Goal: Download file/media

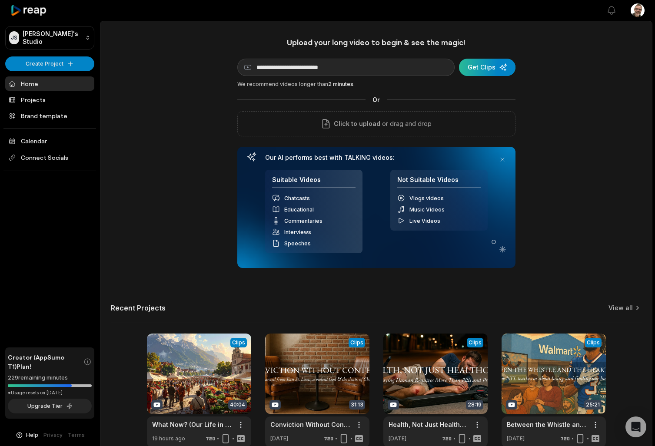
type input "**********"
click at [491, 70] on div "submit" at bounding box center [487, 67] width 56 height 17
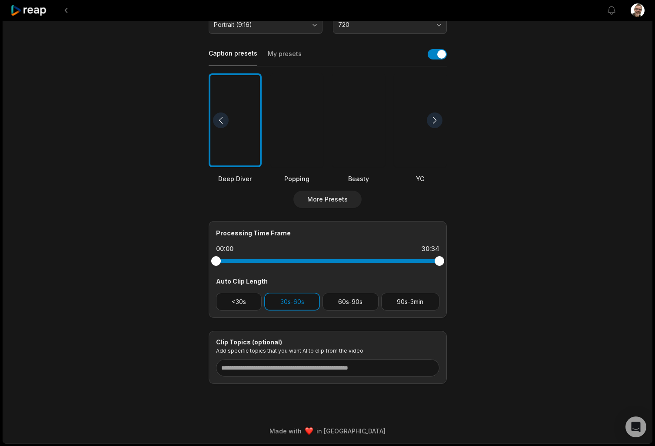
scroll to position [183, 0]
click at [232, 301] on button "<30s" at bounding box center [239, 302] width 46 height 18
click at [348, 298] on button "60s-90s" at bounding box center [350, 302] width 56 height 18
click at [393, 301] on button "90s-3min" at bounding box center [410, 302] width 58 height 18
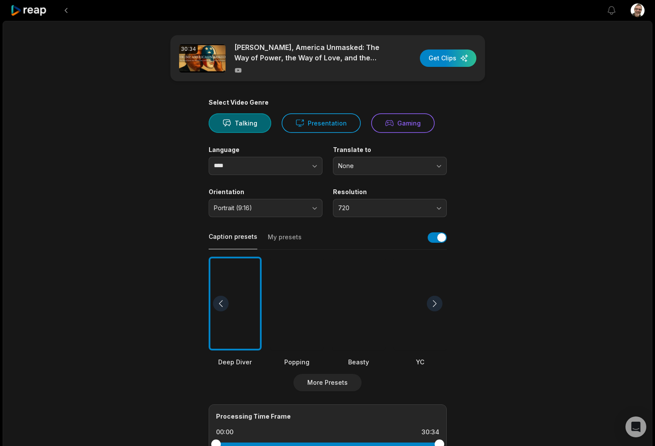
scroll to position [0, 0]
click at [446, 53] on div "button" at bounding box center [448, 58] width 56 height 17
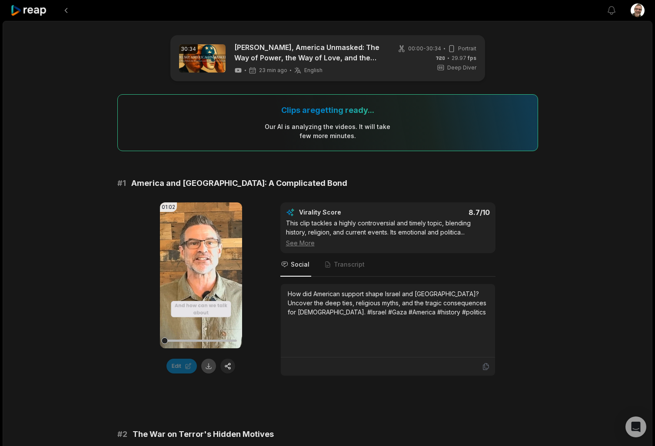
click at [209, 368] on button at bounding box center [208, 366] width 15 height 15
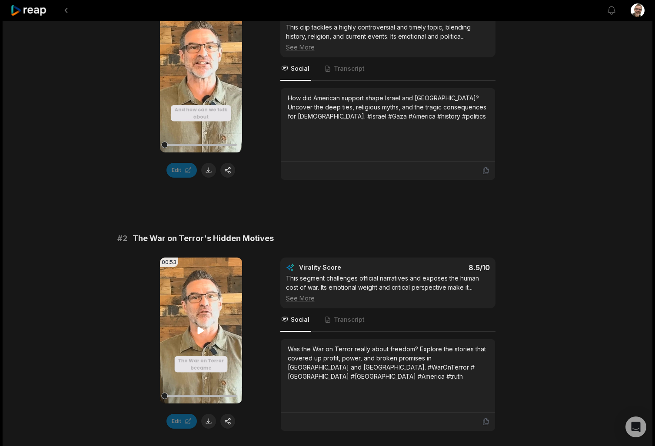
scroll to position [223, 0]
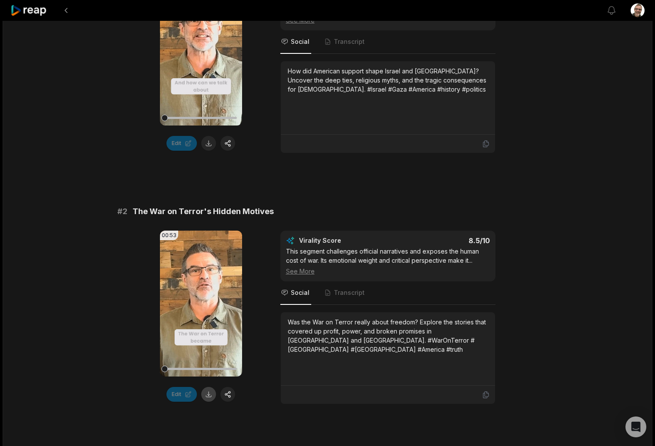
click at [204, 397] on button at bounding box center [208, 394] width 15 height 15
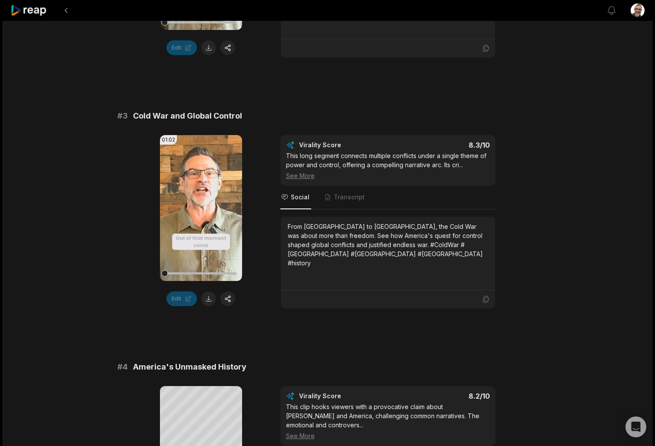
scroll to position [571, 0]
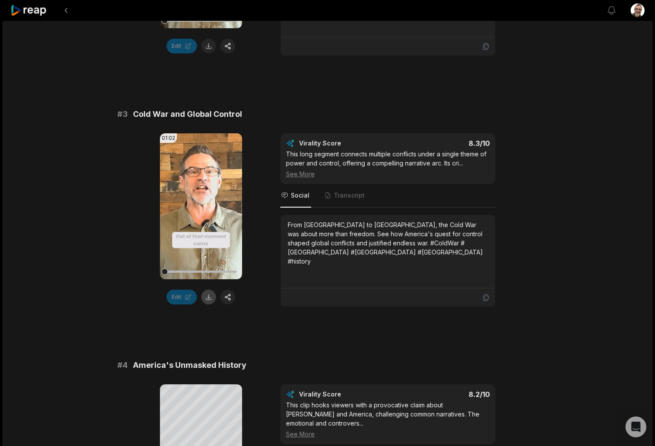
click at [208, 296] on button at bounding box center [208, 297] width 15 height 15
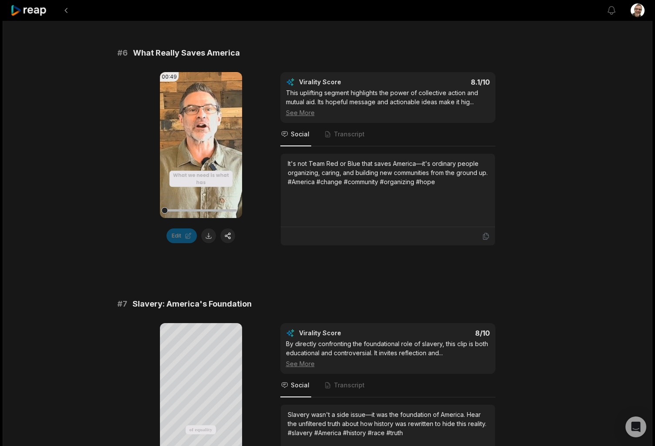
scroll to position [1397, 0]
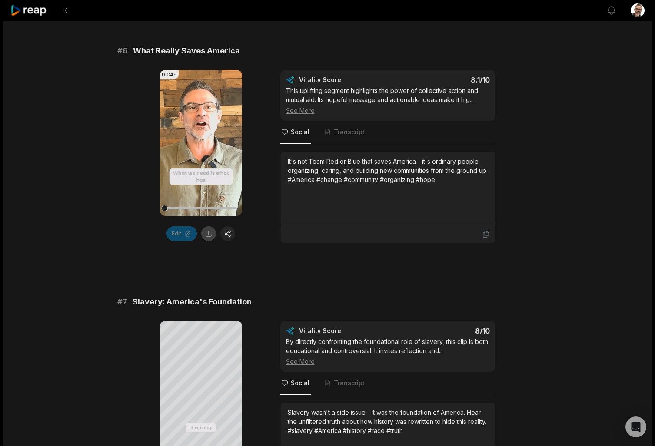
click at [209, 235] on button at bounding box center [208, 233] width 15 height 15
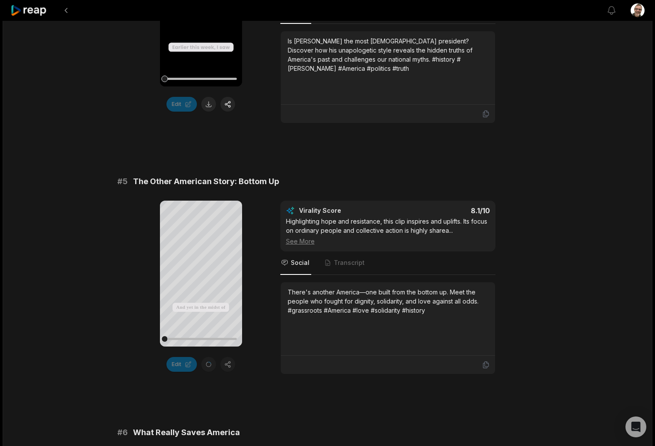
scroll to position [1012, 0]
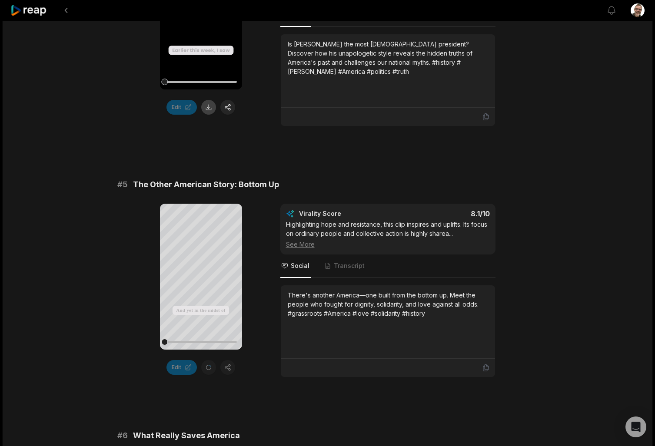
click at [208, 110] on button at bounding box center [208, 107] width 15 height 15
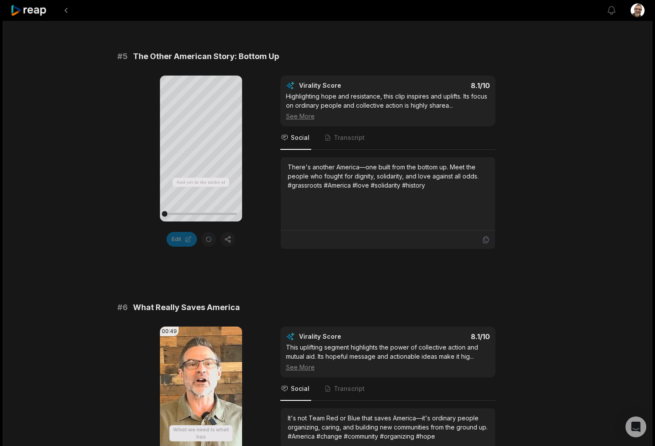
scroll to position [1128, 0]
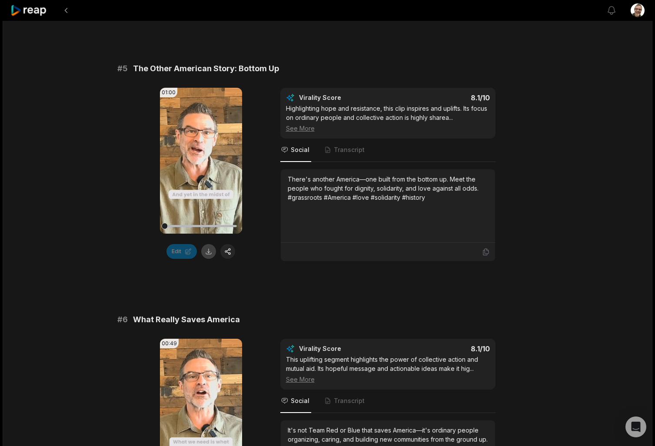
click at [208, 250] on button at bounding box center [208, 251] width 15 height 15
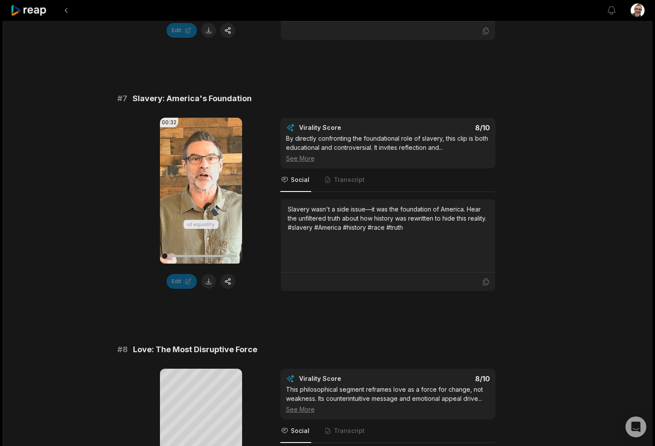
scroll to position [1601, 0]
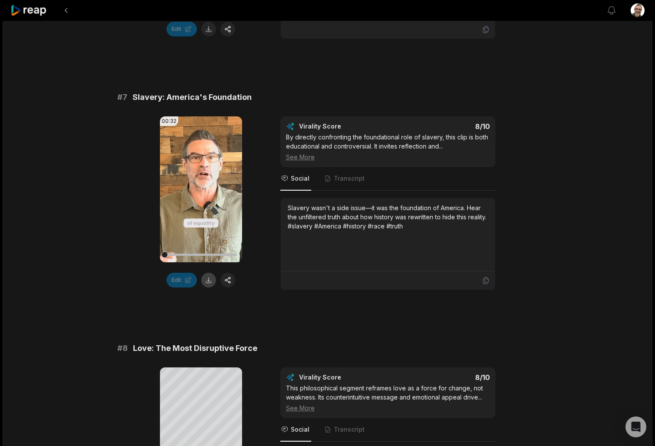
click at [209, 281] on button at bounding box center [208, 280] width 15 height 15
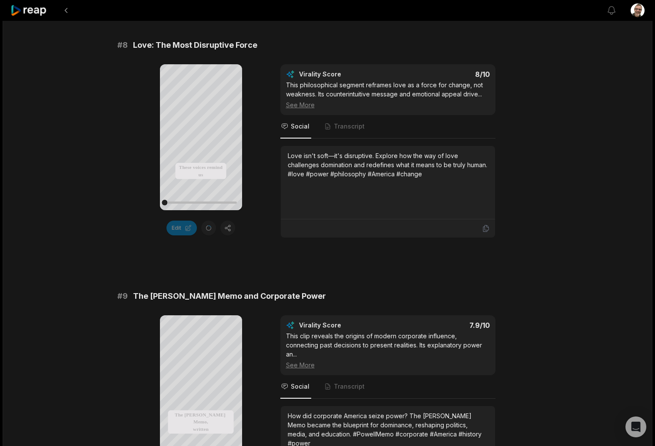
scroll to position [1903, 0]
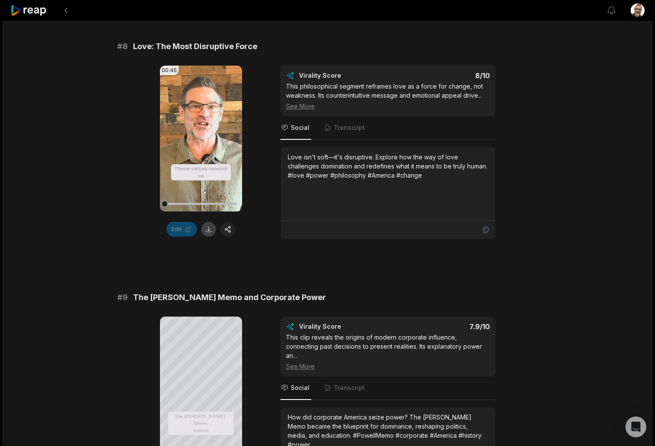
click at [207, 234] on button at bounding box center [208, 229] width 15 height 15
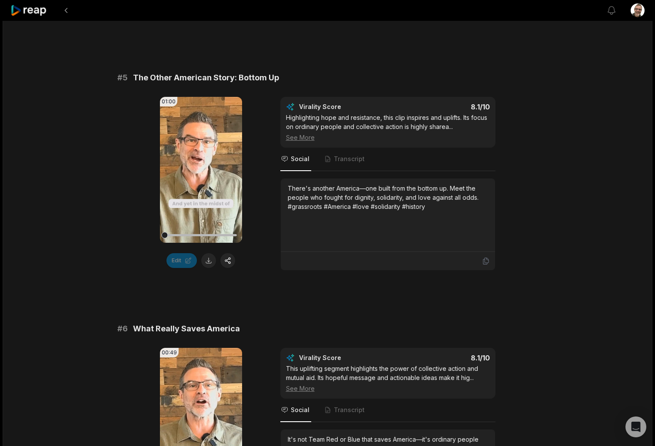
scroll to position [1118, 0]
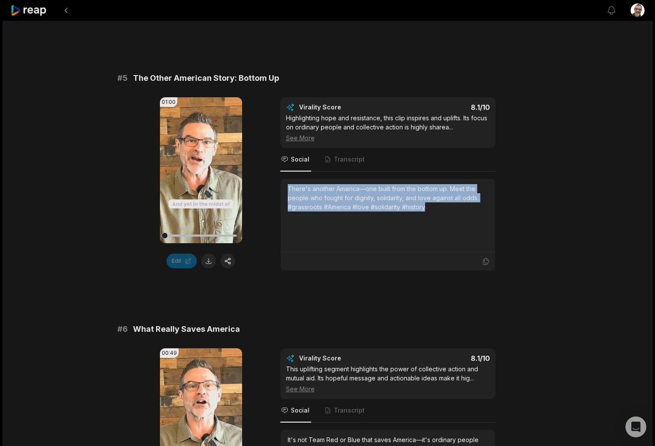
drag, startPoint x: 438, startPoint y: 208, endPoint x: 285, endPoint y: 186, distance: 154.4
click at [285, 186] on div "There's another America—one built from the bottom up. Meet the people who fough…" at bounding box center [388, 215] width 214 height 73
copy div "There's another America—one built from the bottom up. Meet the people who fough…"
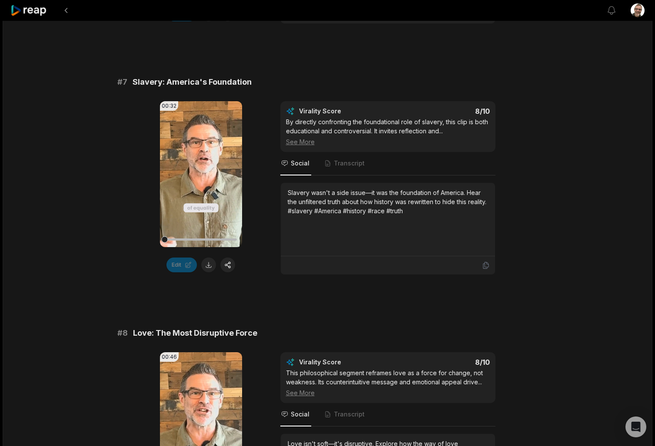
scroll to position [1617, 0]
click at [437, 214] on div "Slavery wasn't a side issue—it was the foundation of America. Hear the unfilter…" at bounding box center [388, 201] width 200 height 27
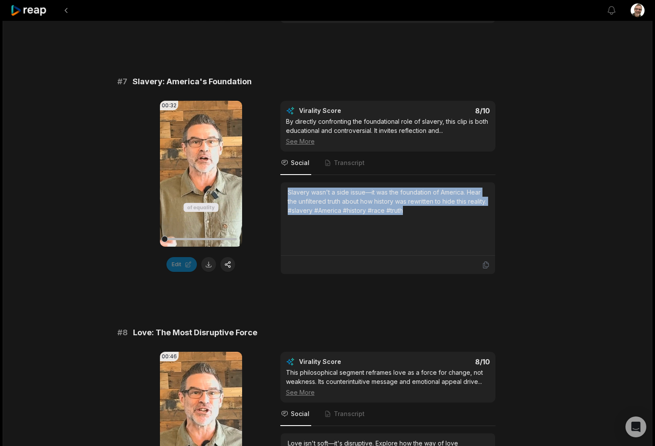
drag, startPoint x: 437, startPoint y: 212, endPoint x: 276, endPoint y: 186, distance: 162.7
click at [276, 186] on div "00:32 Your browser does not support mp4 format. Edit Virality Score 8 /10 By di…" at bounding box center [327, 188] width 420 height 174
copy div "Slavery wasn't a side issue—it was the foundation of America. Hear the unfilter…"
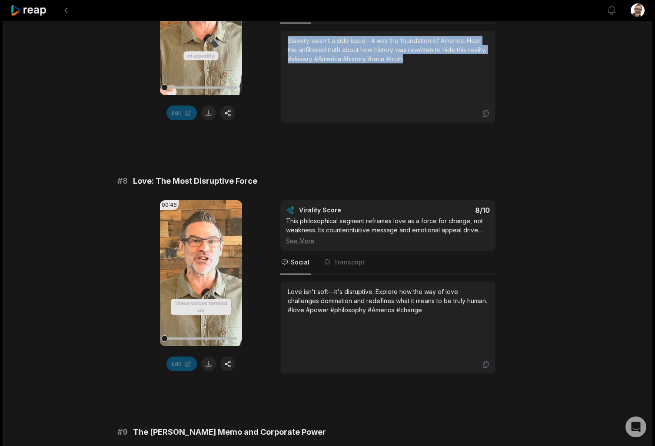
scroll to position [1769, 0]
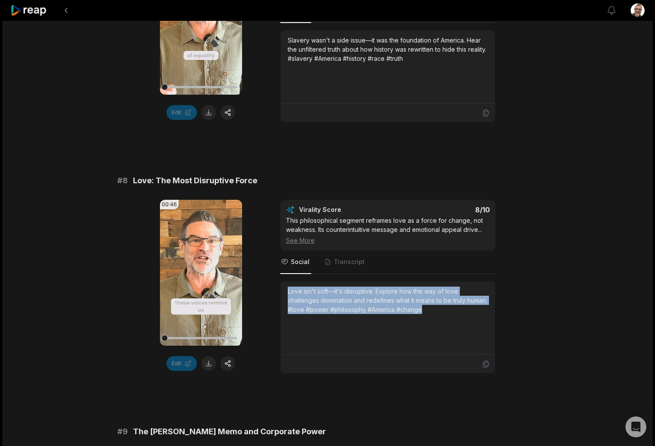
drag, startPoint x: 459, startPoint y: 312, endPoint x: 281, endPoint y: 286, distance: 179.6
click at [281, 286] on div "Love isn't soft—it's disruptive. Explore how the way of love challenges dominat…" at bounding box center [388, 317] width 214 height 73
copy div "Love isn't soft—it's disruptive. Explore how the way of love challenges dominat…"
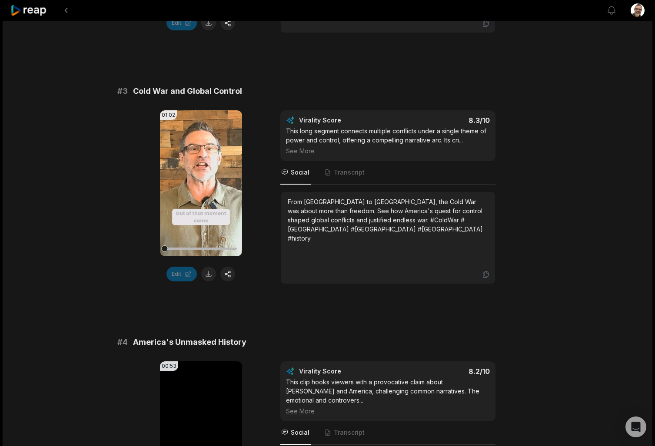
scroll to position [592, 0]
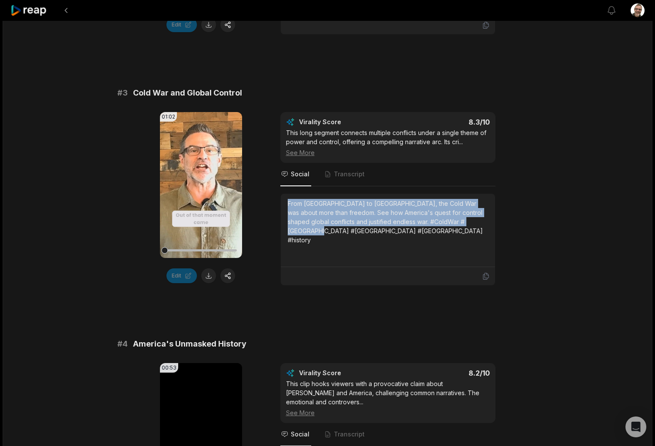
drag, startPoint x: 485, startPoint y: 224, endPoint x: 286, endPoint y: 202, distance: 200.2
click at [286, 202] on div "From [GEOGRAPHIC_DATA] to [GEOGRAPHIC_DATA], the Cold War was about more than f…" at bounding box center [388, 230] width 214 height 73
copy div "From [GEOGRAPHIC_DATA] to [GEOGRAPHIC_DATA], the Cold War was about more than f…"
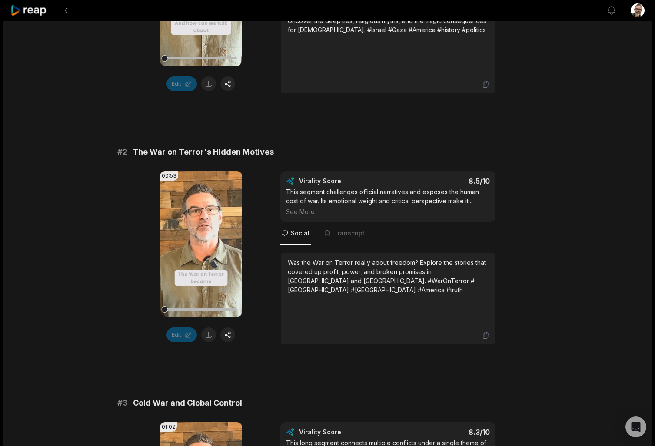
scroll to position [280, 0]
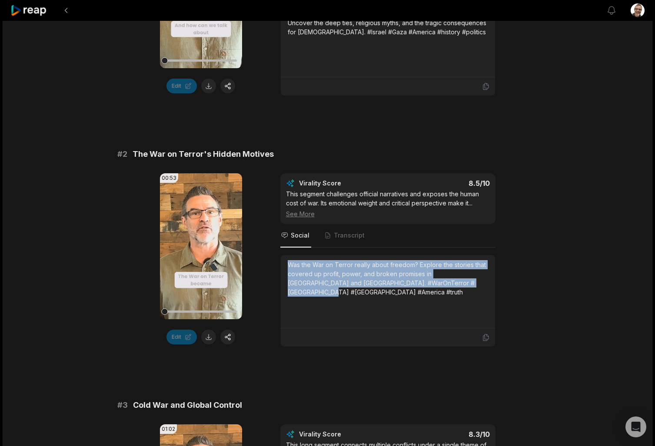
drag, startPoint x: 458, startPoint y: 285, endPoint x: 286, endPoint y: 256, distance: 174.0
click at [286, 256] on div "Was the War on Terror really about freedom? Explore the stories that covered up…" at bounding box center [388, 291] width 214 height 73
copy div "Was the War on Terror really about freedom? Explore the stories that covered up…"
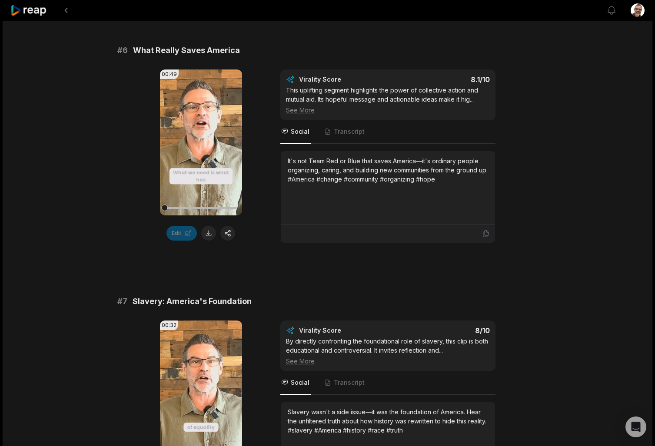
scroll to position [1401, 0]
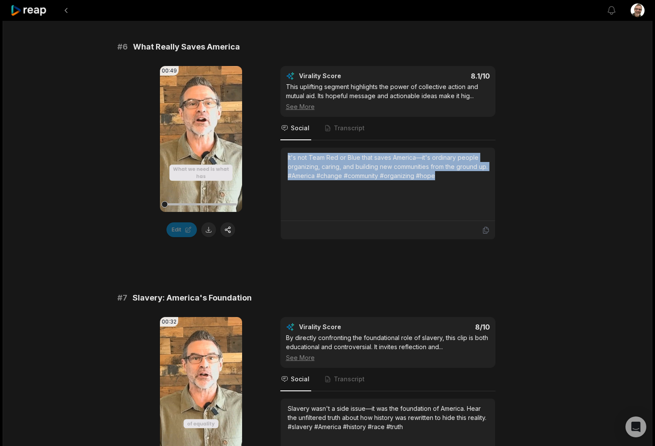
drag, startPoint x: 468, startPoint y: 179, endPoint x: 275, endPoint y: 151, distance: 195.0
click at [275, 151] on div "00:49 Your browser does not support mp4 format. Edit Virality Score 8.1 /10 Thi…" at bounding box center [327, 153] width 420 height 174
copy div "It's not Team Red or Blue that saves America—it's ordinary people organizing, c…"
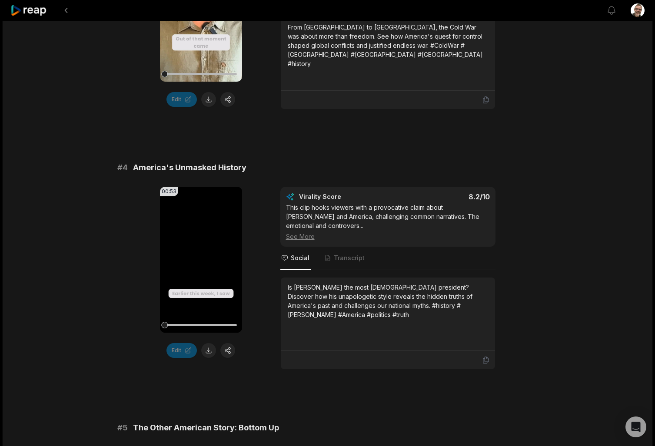
scroll to position [773, 0]
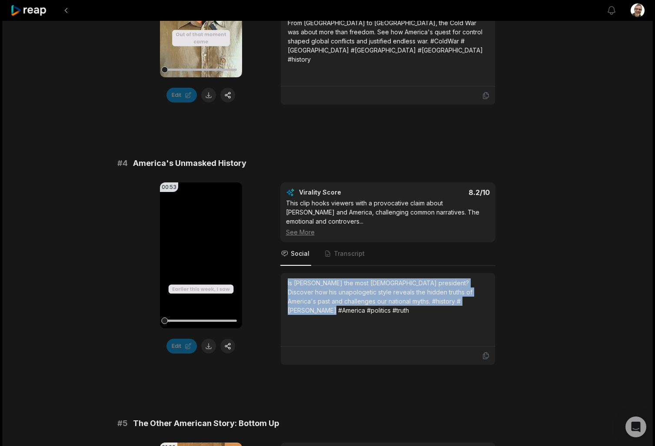
drag, startPoint x: 334, startPoint y: 312, endPoint x: 285, endPoint y: 279, distance: 59.2
click at [285, 279] on div "Is [PERSON_NAME] the most [DEMOGRAPHIC_DATA] president? Discover how his unapol…" at bounding box center [388, 309] width 214 height 73
copy div "Is [PERSON_NAME] the most [DEMOGRAPHIC_DATA] president? Discover how his unapol…"
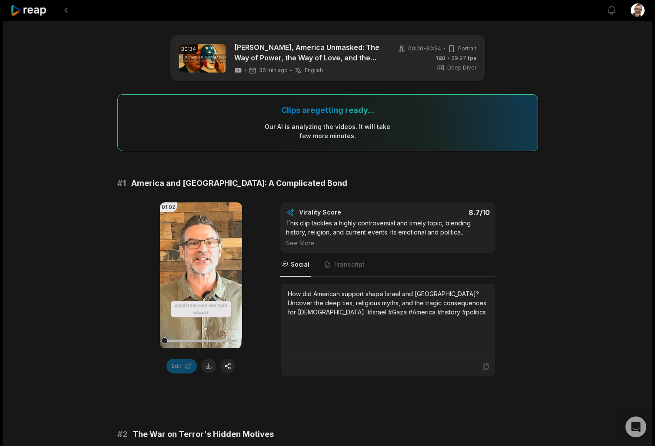
scroll to position [0, 0]
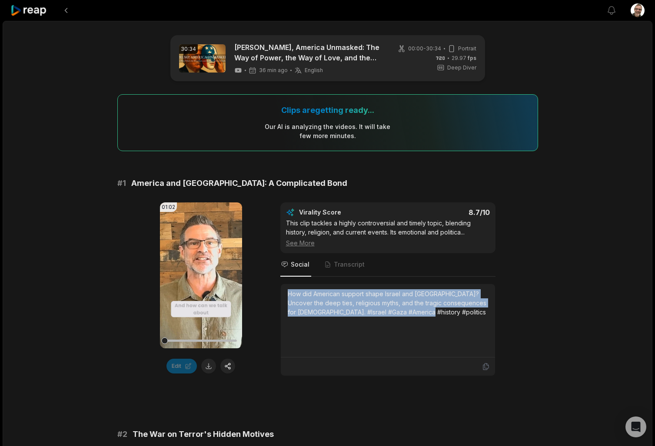
drag, startPoint x: 433, startPoint y: 318, endPoint x: 281, endPoint y: 285, distance: 155.1
click at [281, 285] on div "How did American support shape Israel and [GEOGRAPHIC_DATA]? Uncover the deep t…" at bounding box center [388, 320] width 214 height 73
copy div "How did American support shape Israel and [GEOGRAPHIC_DATA]? Uncover the deep t…"
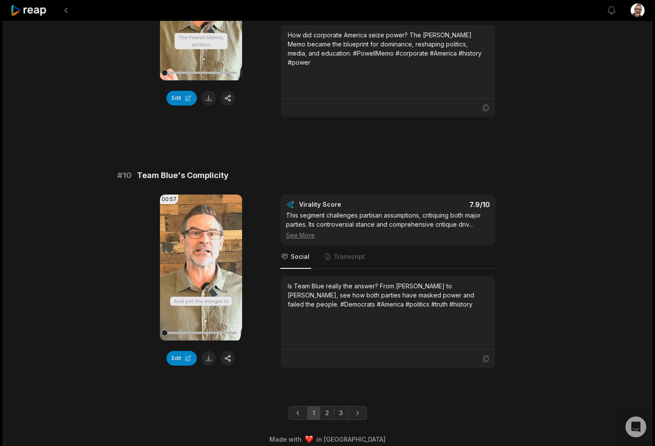
scroll to position [2215, 0]
click at [213, 101] on button at bounding box center [208, 98] width 15 height 15
click at [202, 351] on button at bounding box center [208, 358] width 15 height 15
click at [331, 407] on link "2" at bounding box center [327, 414] width 14 height 14
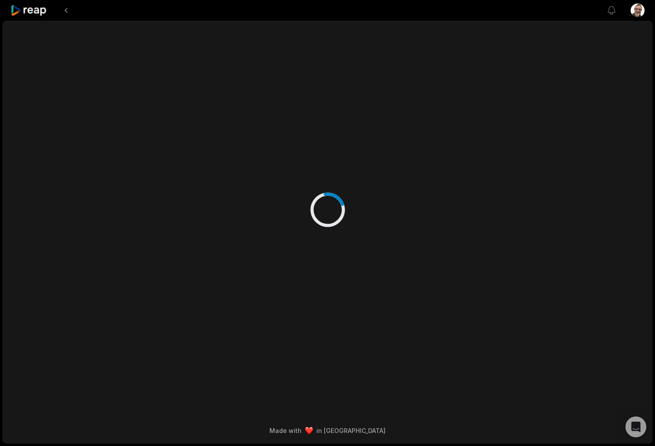
scroll to position [0, 0]
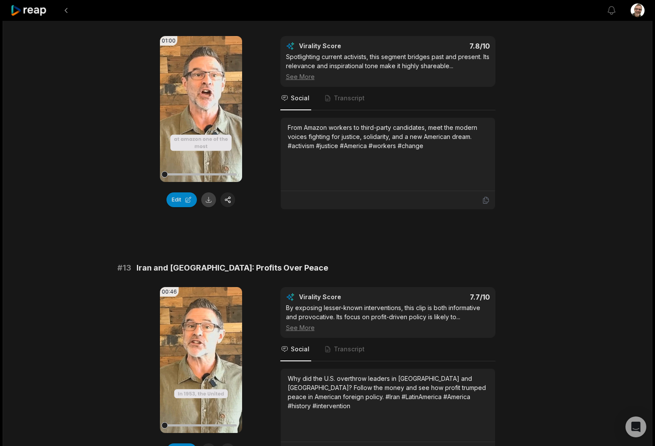
click at [207, 199] on button at bounding box center [208, 199] width 15 height 15
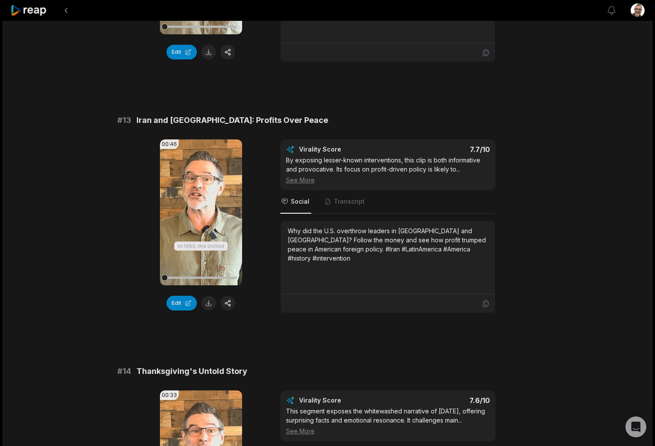
scroll to position [500, 0]
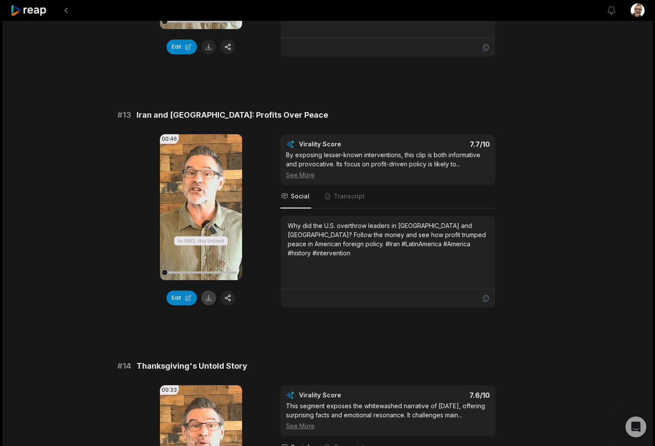
click at [207, 296] on button at bounding box center [208, 298] width 15 height 15
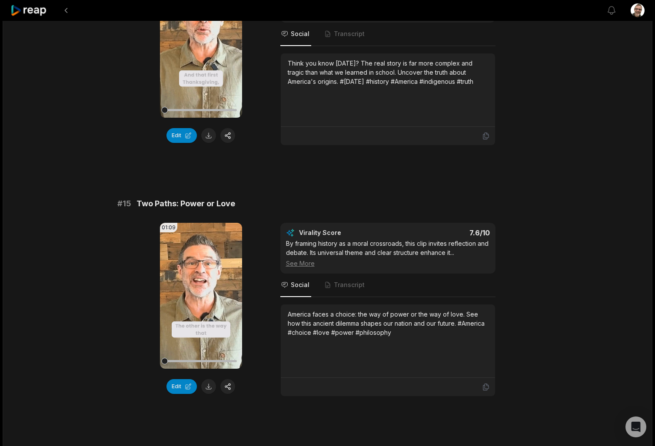
scroll to position [918, 0]
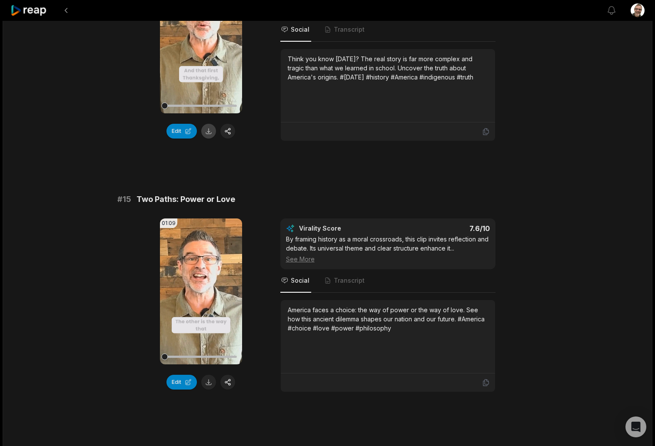
click at [206, 127] on button at bounding box center [208, 131] width 15 height 15
click at [212, 384] on button at bounding box center [208, 382] width 15 height 15
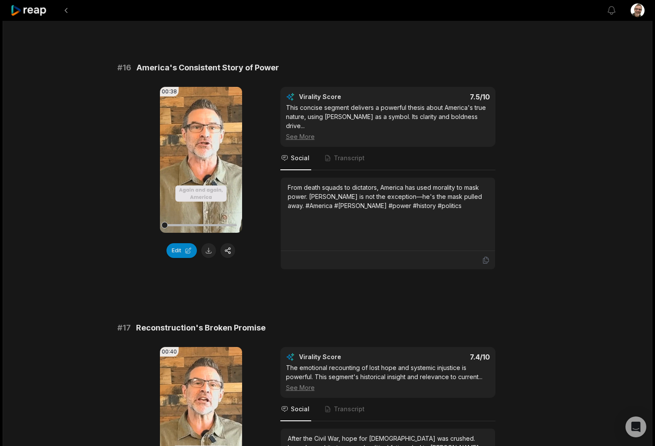
scroll to position [1319, 0]
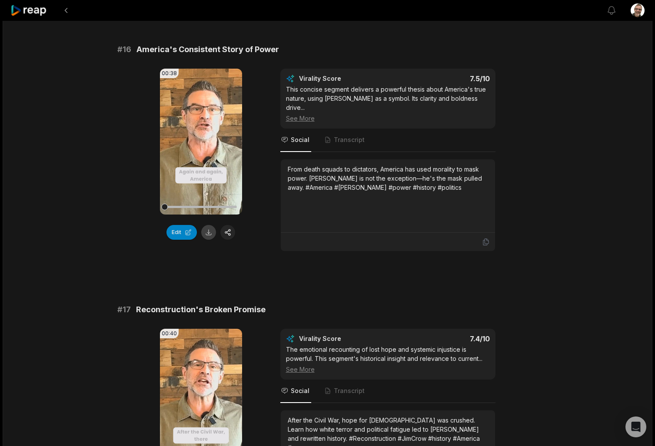
click at [212, 234] on button at bounding box center [208, 232] width 15 height 15
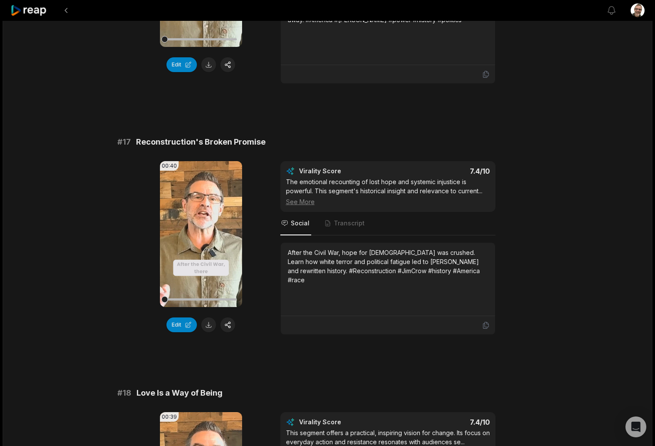
scroll to position [1488, 0]
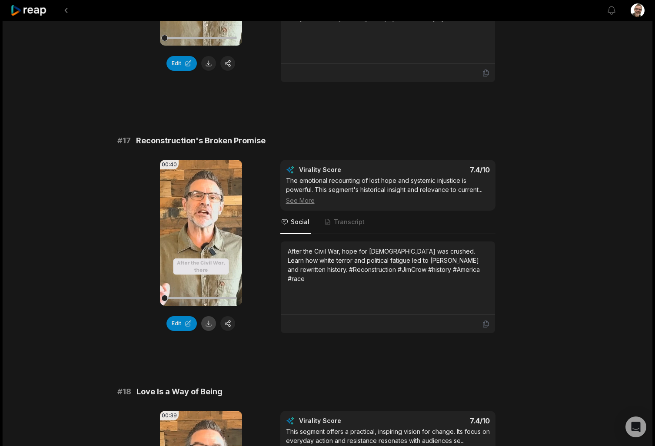
click at [209, 316] on button at bounding box center [208, 323] width 15 height 15
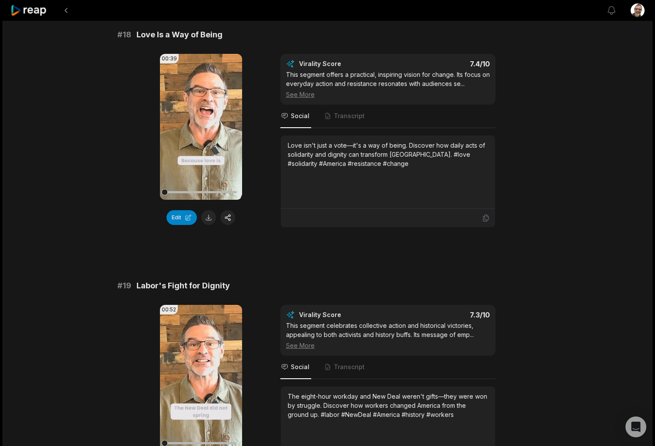
scroll to position [1846, 0]
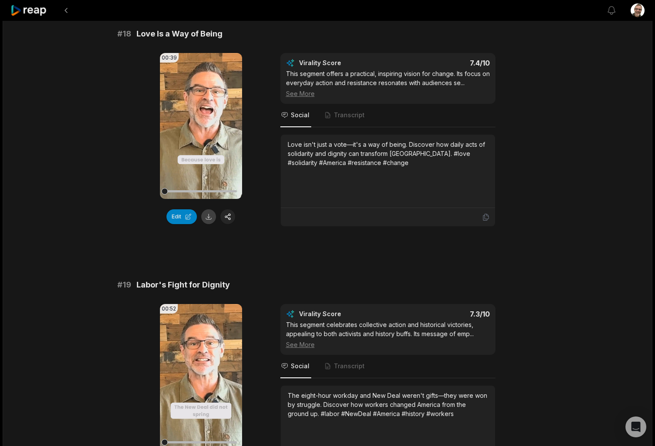
click at [212, 211] on button at bounding box center [208, 216] width 15 height 15
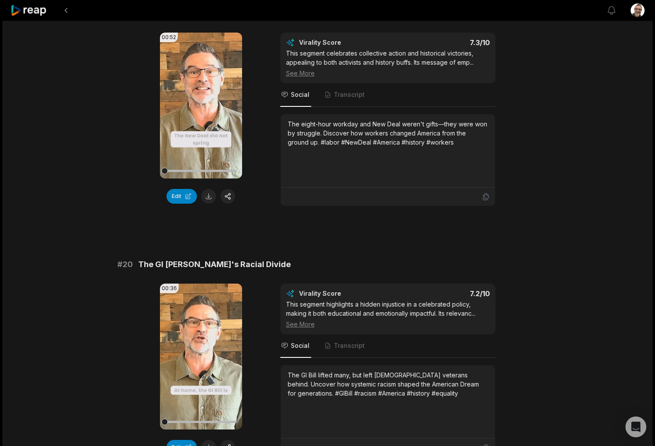
scroll to position [2118, 0]
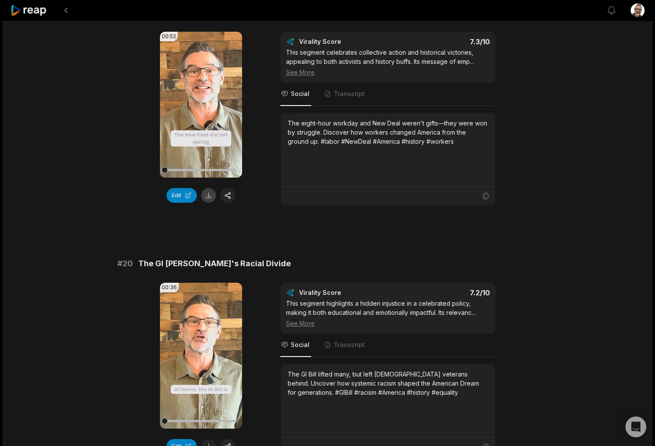
click at [212, 189] on button at bounding box center [208, 195] width 15 height 15
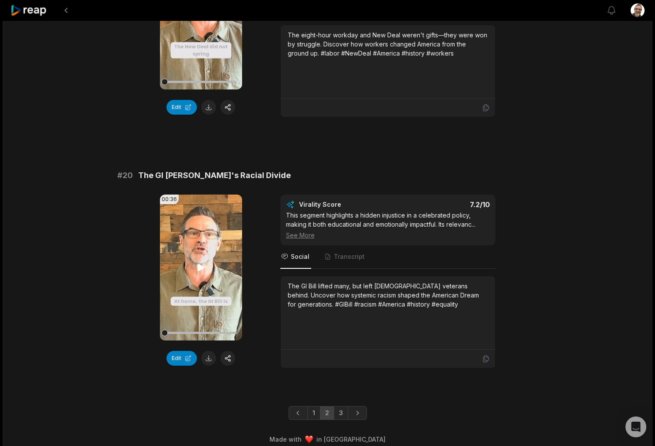
scroll to position [2206, 0]
click at [211, 351] on button at bounding box center [208, 358] width 15 height 15
click at [342, 407] on link "3" at bounding box center [341, 414] width 14 height 14
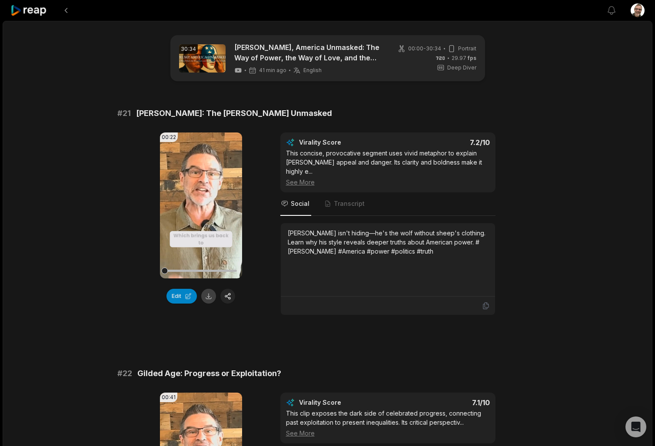
click at [209, 296] on button at bounding box center [208, 296] width 15 height 15
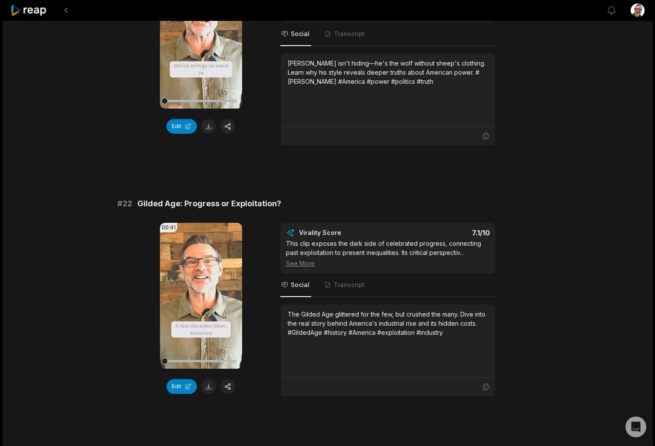
scroll to position [203, 0]
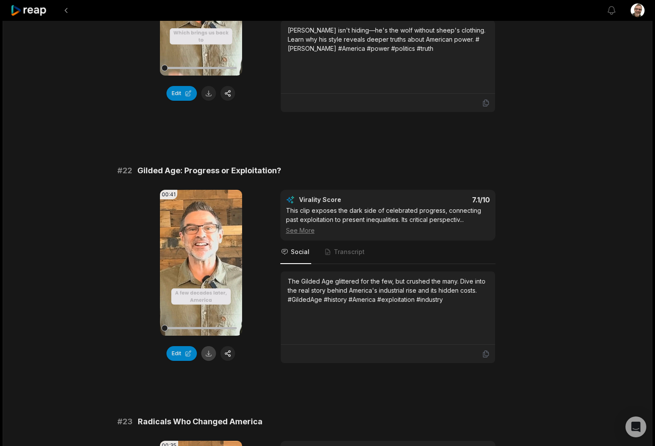
click at [208, 346] on button at bounding box center [208, 353] width 15 height 15
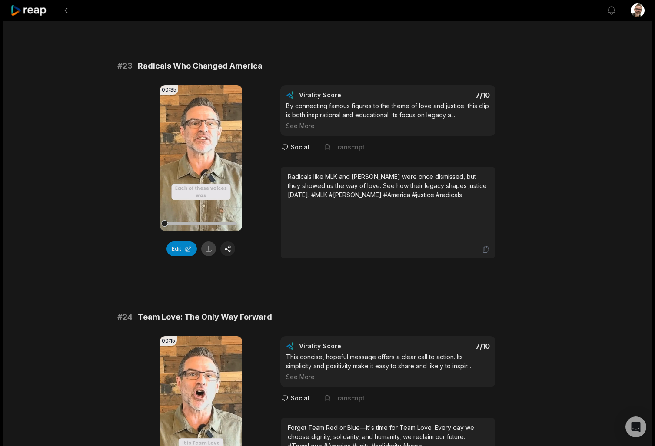
scroll to position [561, 0]
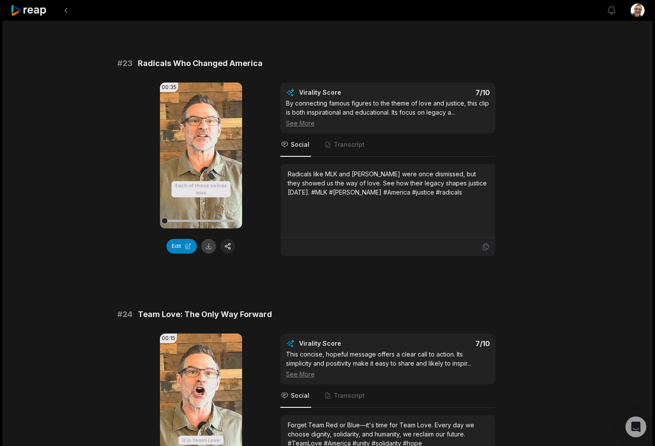
click at [209, 239] on button at bounding box center [208, 246] width 15 height 15
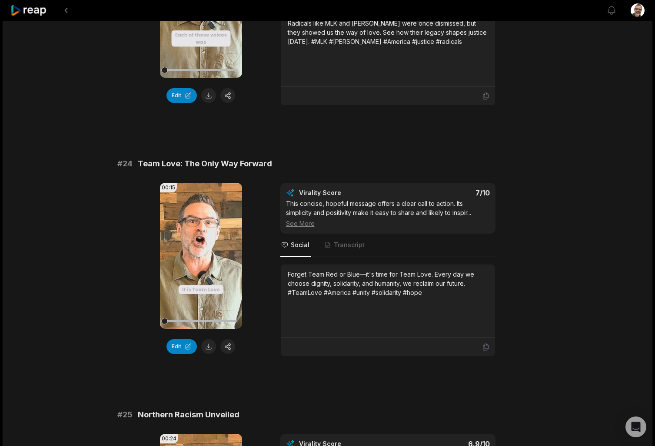
scroll to position [724, 0]
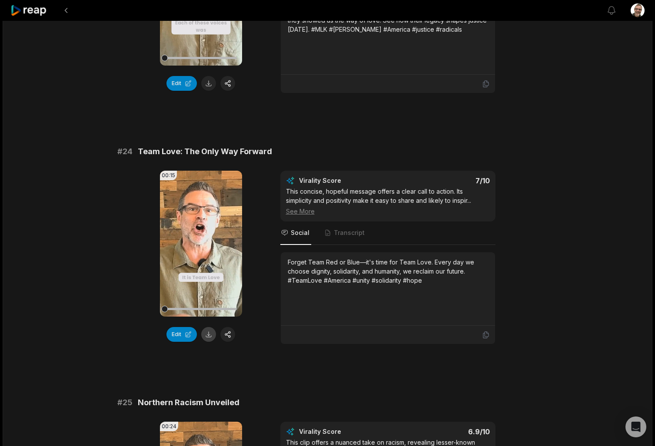
click at [204, 328] on button at bounding box center [208, 334] width 15 height 15
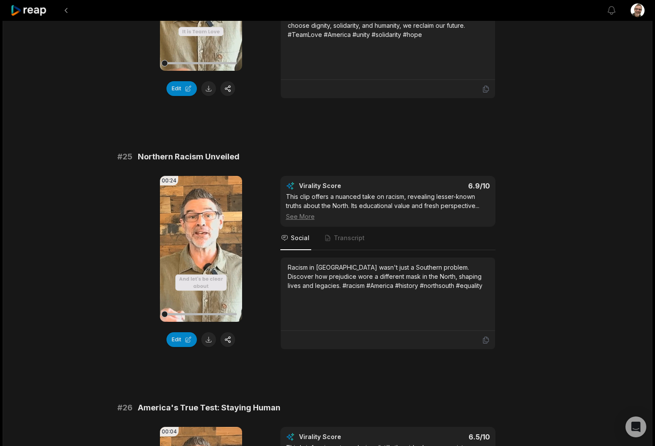
scroll to position [972, 0]
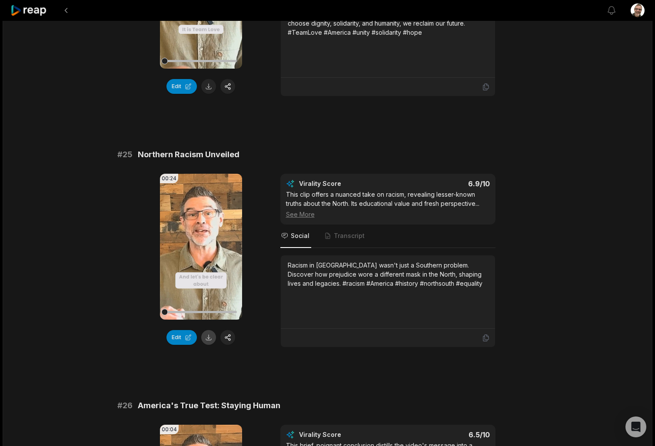
click at [211, 331] on button at bounding box center [208, 337] width 15 height 15
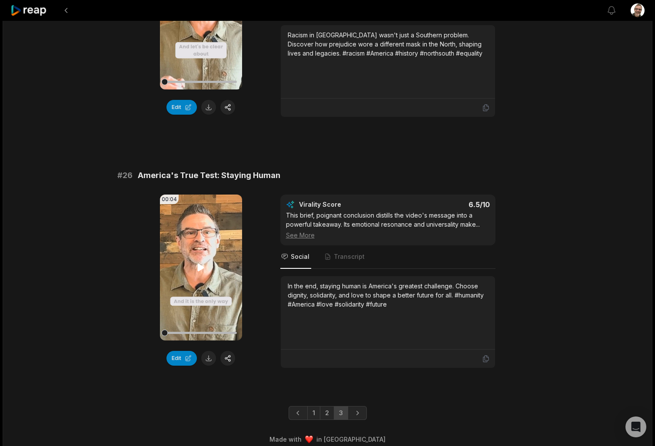
scroll to position [1202, 0]
click at [206, 351] on button at bounding box center [208, 358] width 15 height 15
click at [318, 407] on link "1" at bounding box center [313, 414] width 13 height 14
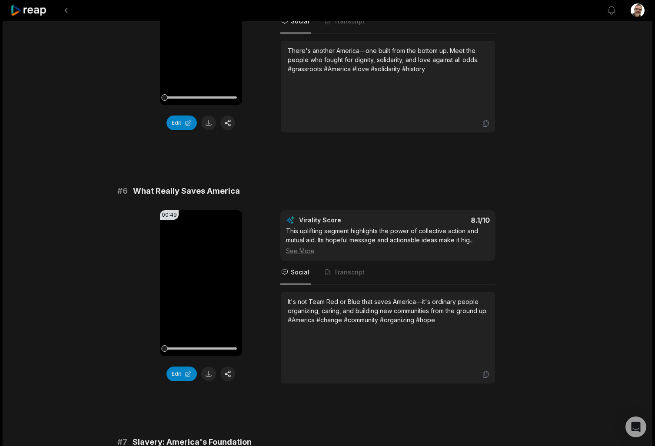
scroll to position [1184, 0]
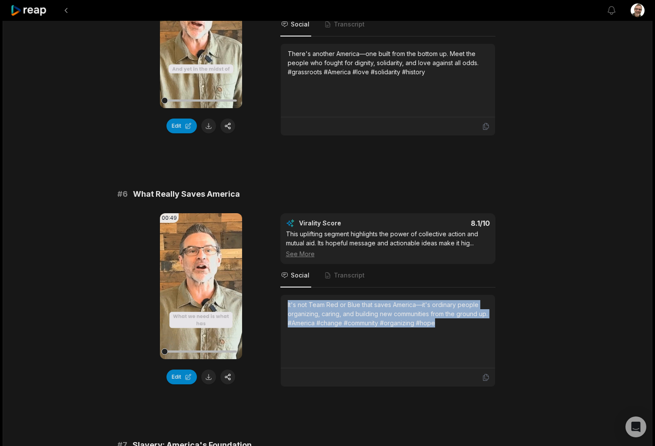
drag, startPoint x: 451, startPoint y: 324, endPoint x: 273, endPoint y: 296, distance: 180.3
click at [273, 296] on div "00:49 Your browser does not support mp4 format. Edit Virality Score 8.1 /10 Thi…" at bounding box center [327, 300] width 420 height 174
copy div "It's not Team Red or Blue that saves America—it's ordinary people organizing, c…"
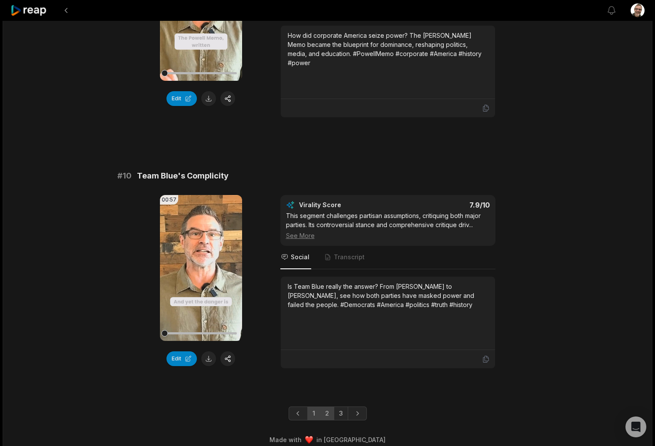
click at [324, 407] on link "2" at bounding box center [327, 414] width 14 height 14
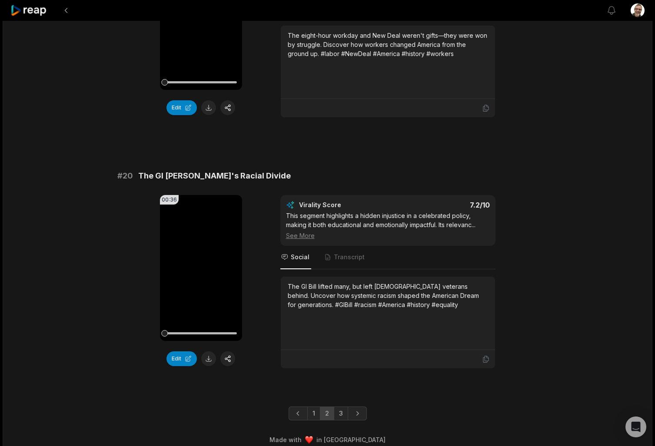
scroll to position [2134, 0]
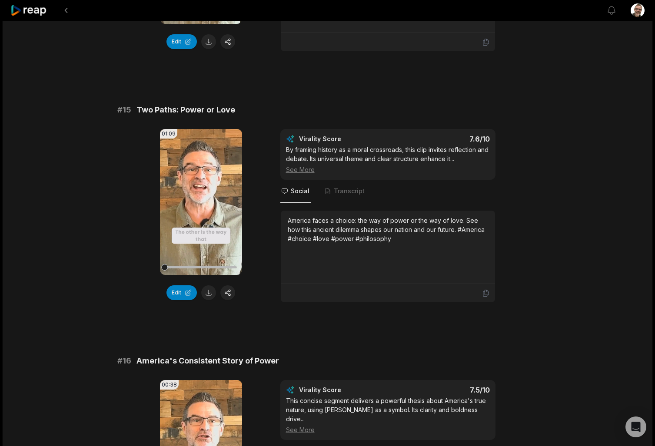
scroll to position [1009, 0]
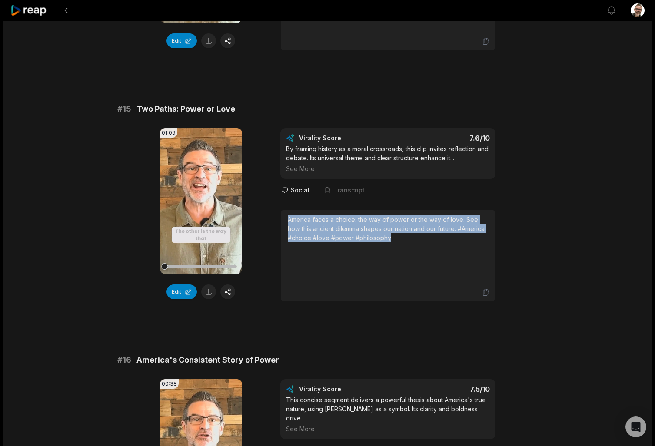
drag, startPoint x: 414, startPoint y: 251, endPoint x: 274, endPoint y: 214, distance: 145.5
click at [274, 214] on div "01:09 Your browser does not support mp4 format. Edit Virality Score 7.6 /10 By …" at bounding box center [327, 215] width 420 height 174
copy div "America faces a choice: the way of power or the way of love. See how this ancie…"
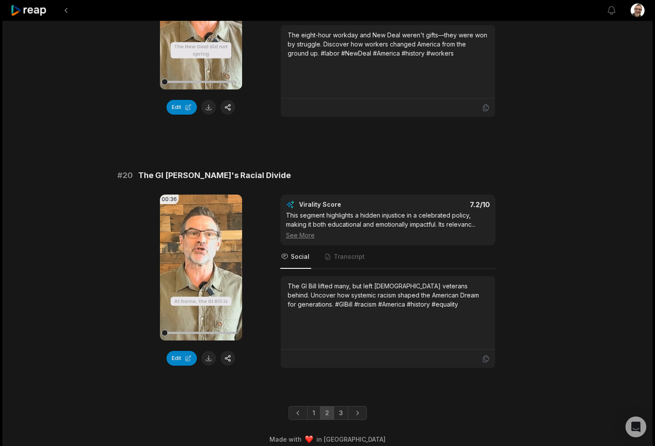
scroll to position [2206, 0]
drag, startPoint x: 340, startPoint y: 403, endPoint x: 344, endPoint y: 397, distance: 6.9
click at [340, 407] on link "3" at bounding box center [341, 414] width 14 height 14
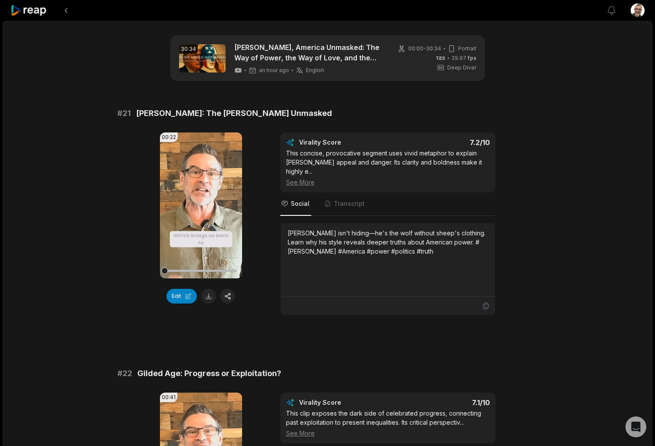
scroll to position [0, 0]
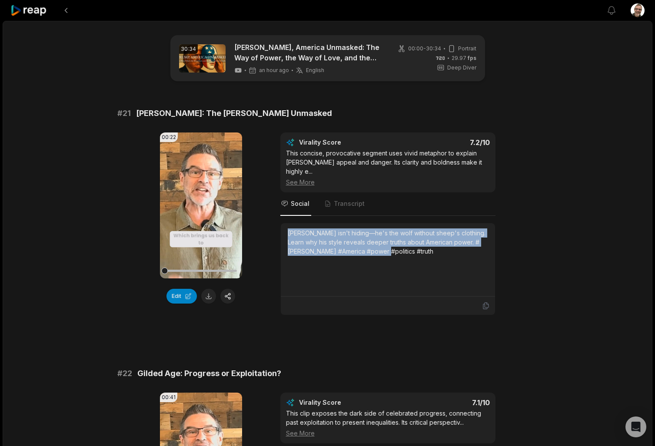
drag, startPoint x: 403, startPoint y: 243, endPoint x: 288, endPoint y: 212, distance: 119.0
click at [288, 212] on div "Virality Score 7.2 /10 This concise, provocative segment uses vivid metaphor to…" at bounding box center [387, 223] width 215 height 183
copy div "[PERSON_NAME] isn't hiding—he's the wolf without sheep's clothing. Learn why hi…"
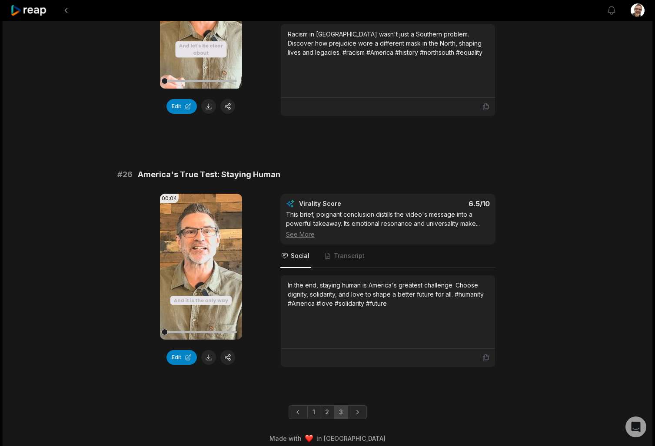
scroll to position [1202, 0]
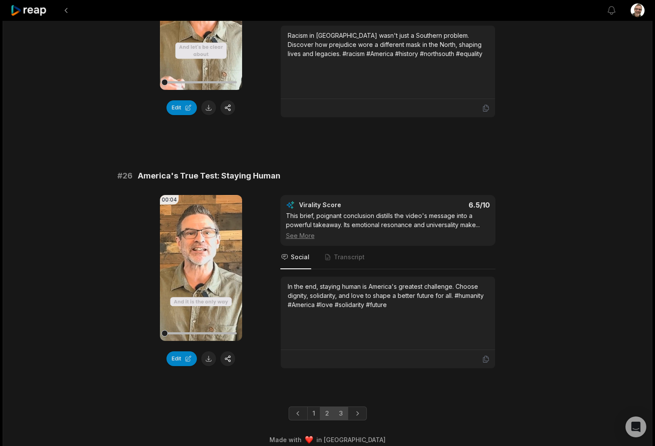
click at [324, 407] on link "2" at bounding box center [327, 414] width 14 height 14
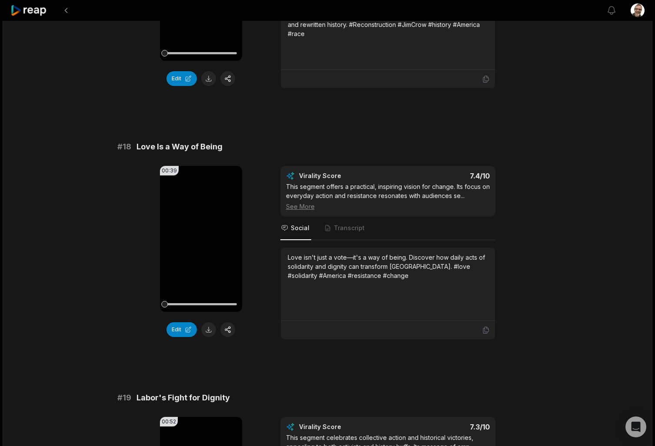
scroll to position [1744, 0]
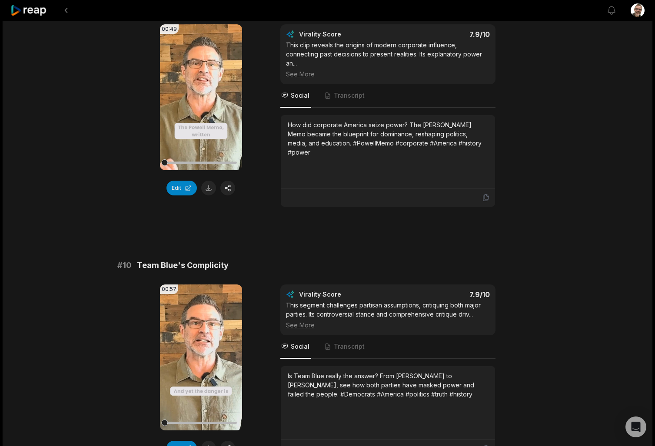
scroll to position [2121, 0]
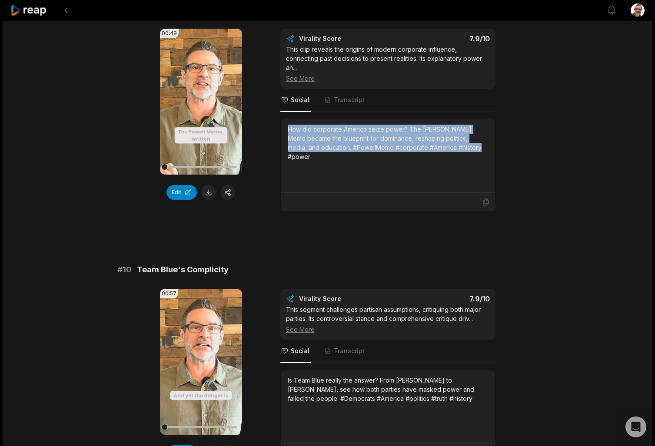
drag, startPoint x: 483, startPoint y: 139, endPoint x: 287, endPoint y: 112, distance: 197.7
click at [287, 119] on div "How did corporate America seize power? The [PERSON_NAME] Memo became the bluepr…" at bounding box center [388, 155] width 214 height 73
copy div "How did corporate America seize power? The [PERSON_NAME] Memo became the bluepr…"
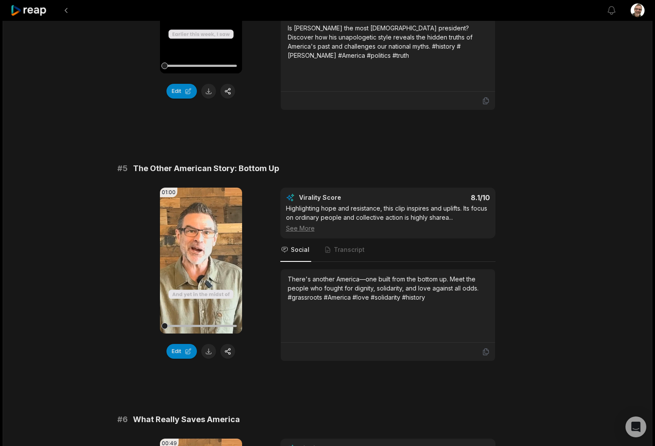
scroll to position [926, 0]
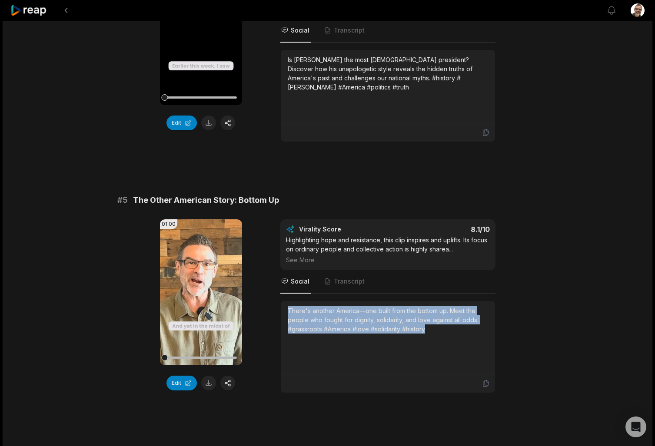
drag, startPoint x: 440, startPoint y: 332, endPoint x: 284, endPoint y: 301, distance: 158.7
click at [284, 301] on div "There's another America—one built from the bottom up. Meet the people who fough…" at bounding box center [387, 347] width 215 height 93
copy div "There's another America—one built from the bottom up. Meet the people who fough…"
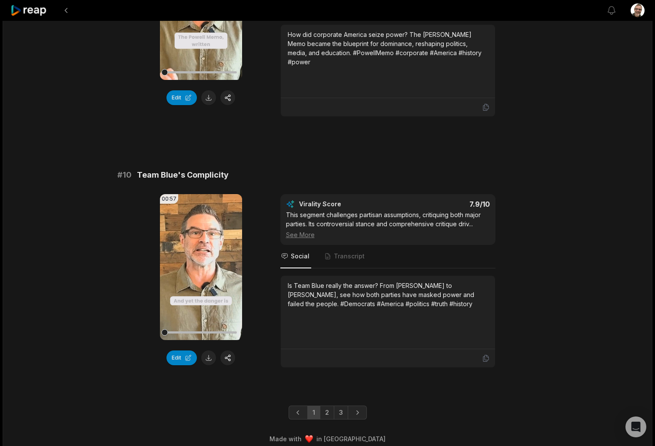
scroll to position [2215, 0]
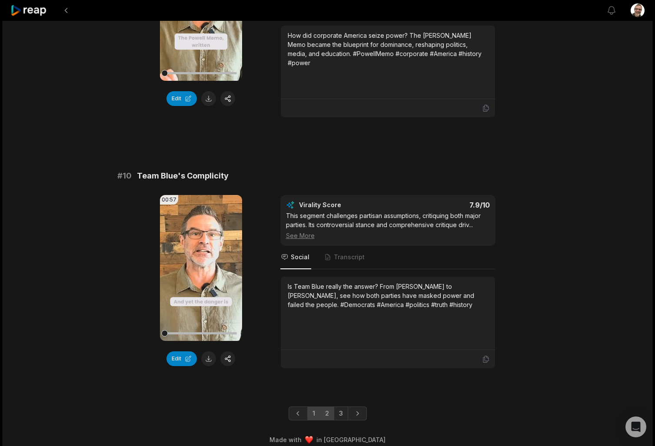
click at [325, 407] on link "2" at bounding box center [327, 414] width 14 height 14
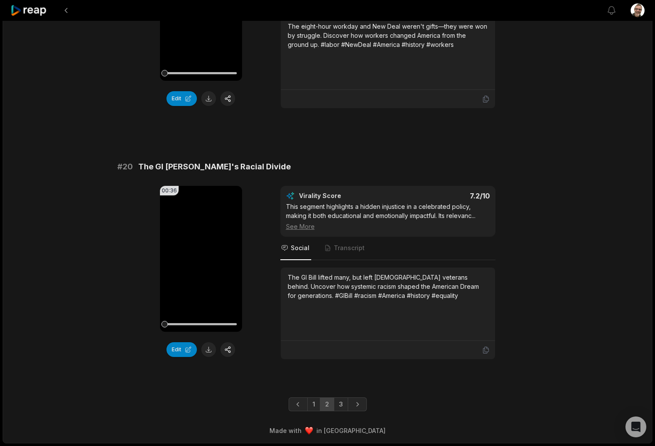
scroll to position [2206, 0]
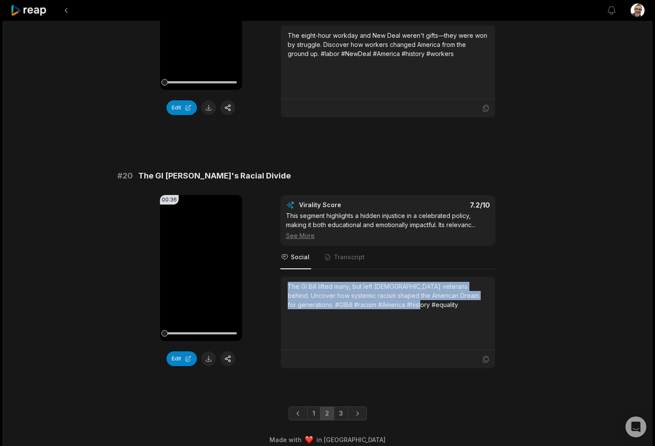
drag, startPoint x: 416, startPoint y: 300, endPoint x: 264, endPoint y: 270, distance: 155.5
click at [264, 270] on div "00:36 Your browser does not support mp4 format. Edit Virality Score 7.2 /10 Thi…" at bounding box center [327, 282] width 420 height 174
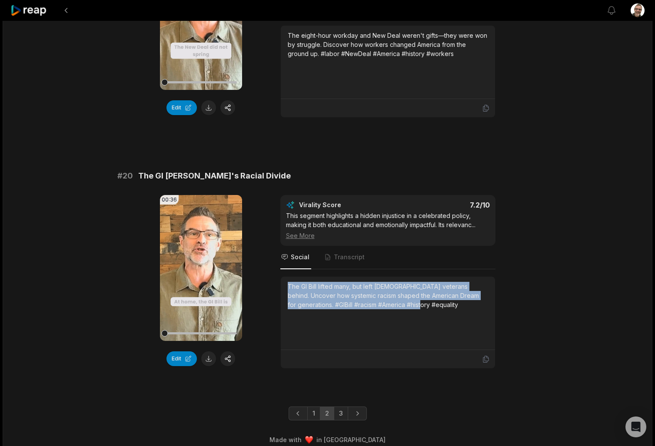
copy div "The GI Bill lifted many, but left [DEMOGRAPHIC_DATA] veterans behind. Uncover h…"
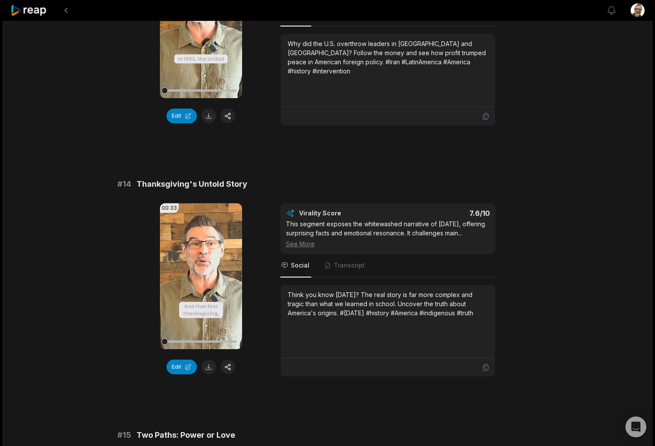
scroll to position [683, 0]
drag, startPoint x: 328, startPoint y: 330, endPoint x: 274, endPoint y: 290, distance: 67.2
click at [274, 290] on div "00:33 Your browser does not support mp4 format. Edit Virality Score 7.6 /10 Thi…" at bounding box center [327, 290] width 420 height 174
copy div "Think you know [DATE]? The real story is far more complex and tragic than what …"
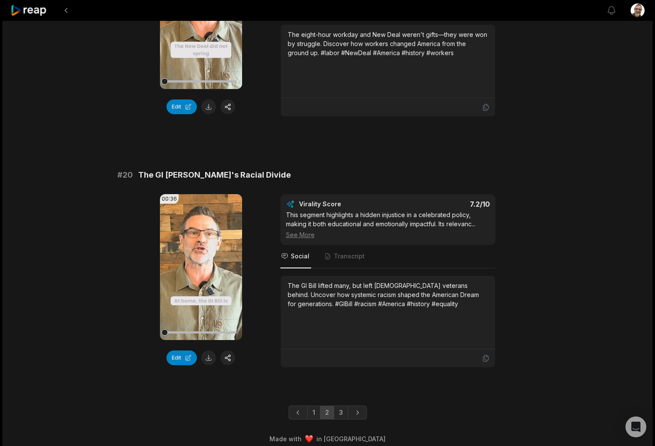
scroll to position [2206, 0]
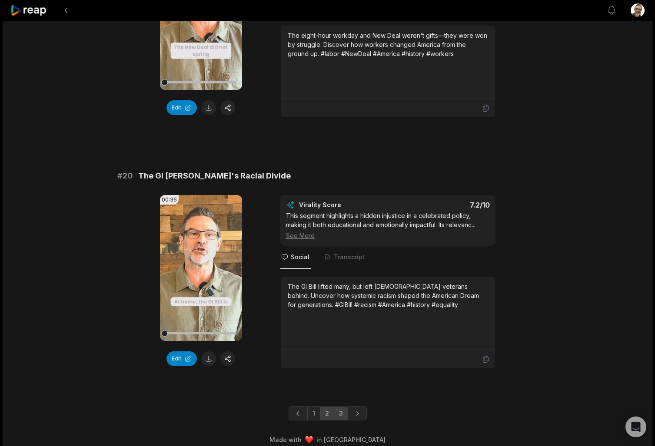
click at [341, 407] on link "3" at bounding box center [341, 414] width 14 height 14
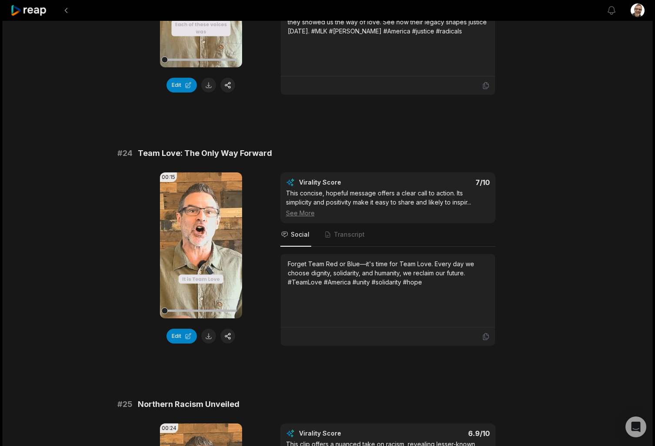
scroll to position [724, 0]
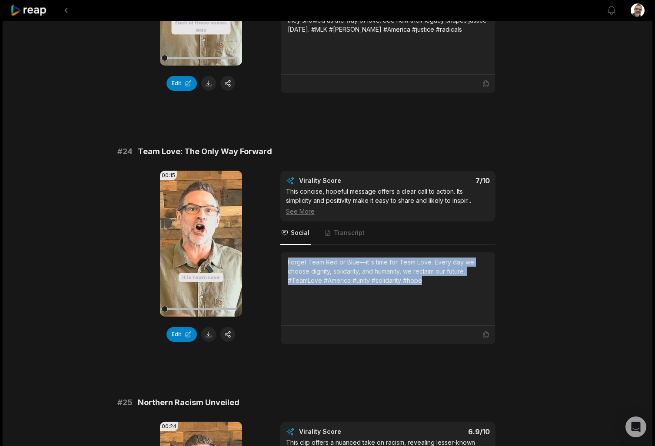
drag, startPoint x: 438, startPoint y: 277, endPoint x: 279, endPoint y: 249, distance: 161.8
click at [279, 249] on div "00:15 Your browser does not support mp4 format. Edit Virality Score 7 /10 This …" at bounding box center [327, 258] width 420 height 174
copy div "Forget Team Red or Blue—it's time for Team Love. Every day we choose dignity, s…"
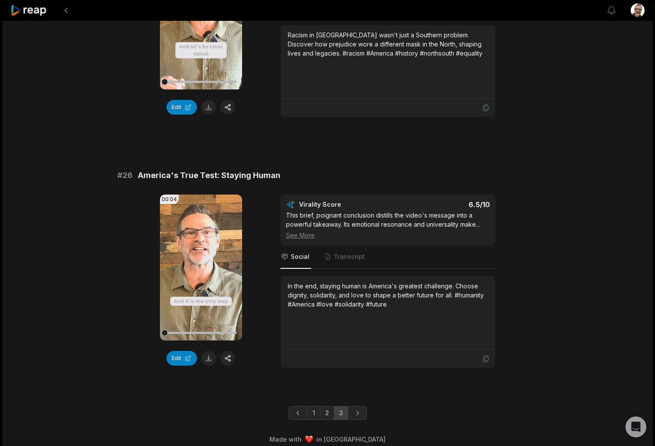
scroll to position [1202, 0]
click at [314, 407] on link "1" at bounding box center [313, 414] width 13 height 14
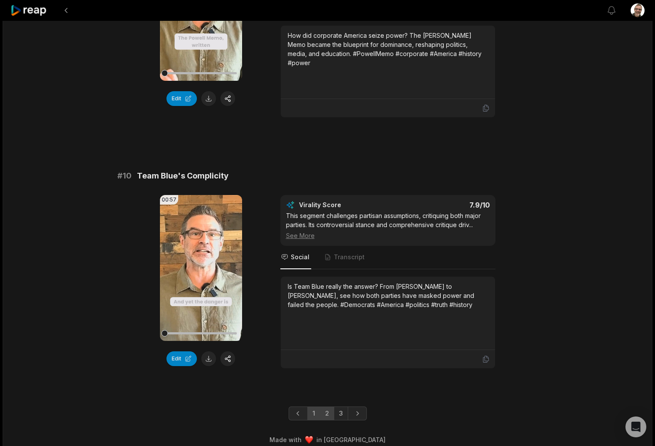
click at [326, 410] on link "2" at bounding box center [327, 414] width 14 height 14
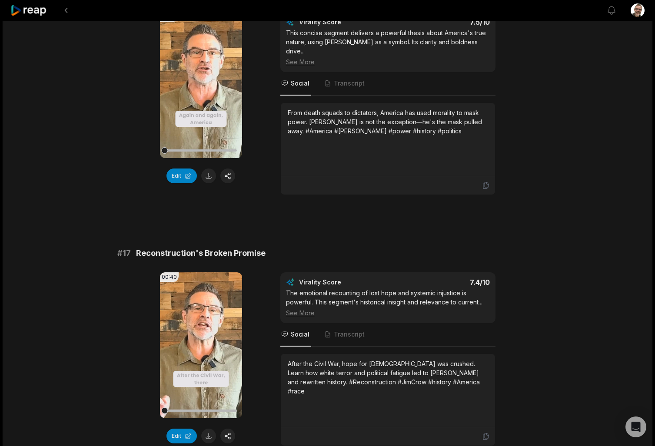
scroll to position [1376, 0]
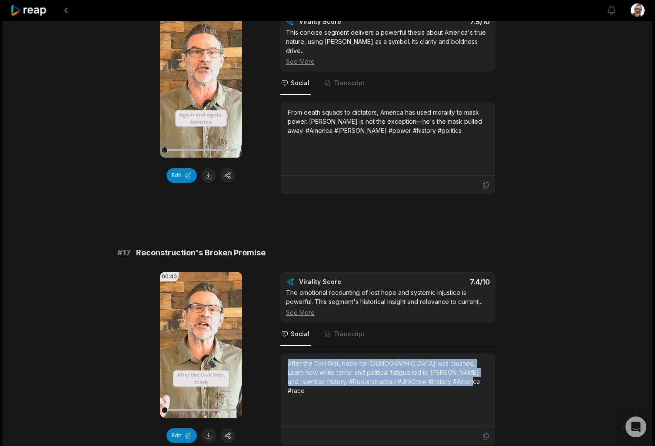
drag, startPoint x: 467, startPoint y: 374, endPoint x: 274, endPoint y: 347, distance: 194.8
click at [274, 347] on div "00:40 Your browser does not support mp4 format. Edit Virality Score 7.4 /10 The…" at bounding box center [327, 359] width 420 height 174
copy div "After the Civil War, hope for [DEMOGRAPHIC_DATA] was crushed. Learn how white t…"
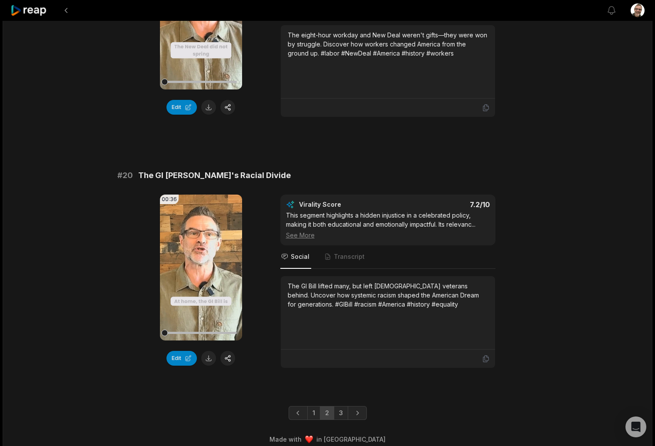
scroll to position [2206, 0]
click at [316, 407] on link "1" at bounding box center [313, 414] width 13 height 14
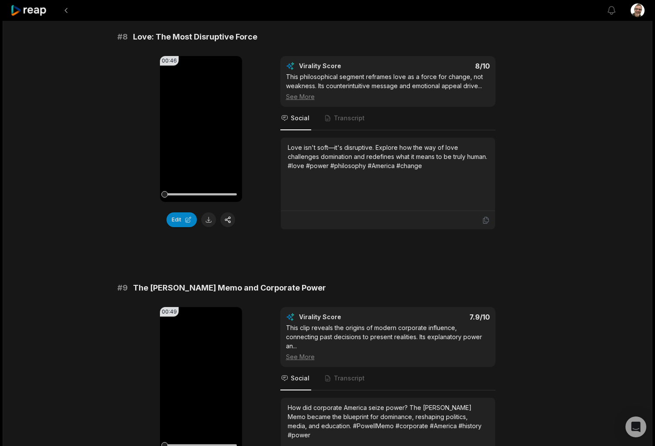
scroll to position [1777, 0]
